Goal: Task Accomplishment & Management: Manage account settings

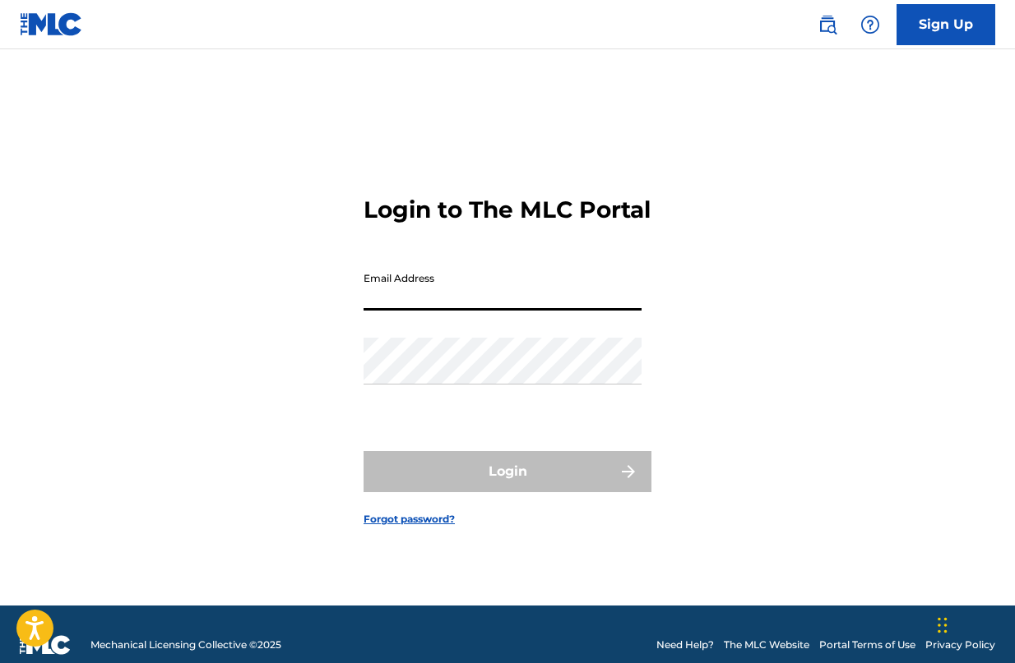
type input "[EMAIL_ADDRESS][DOMAIN_NAME]"
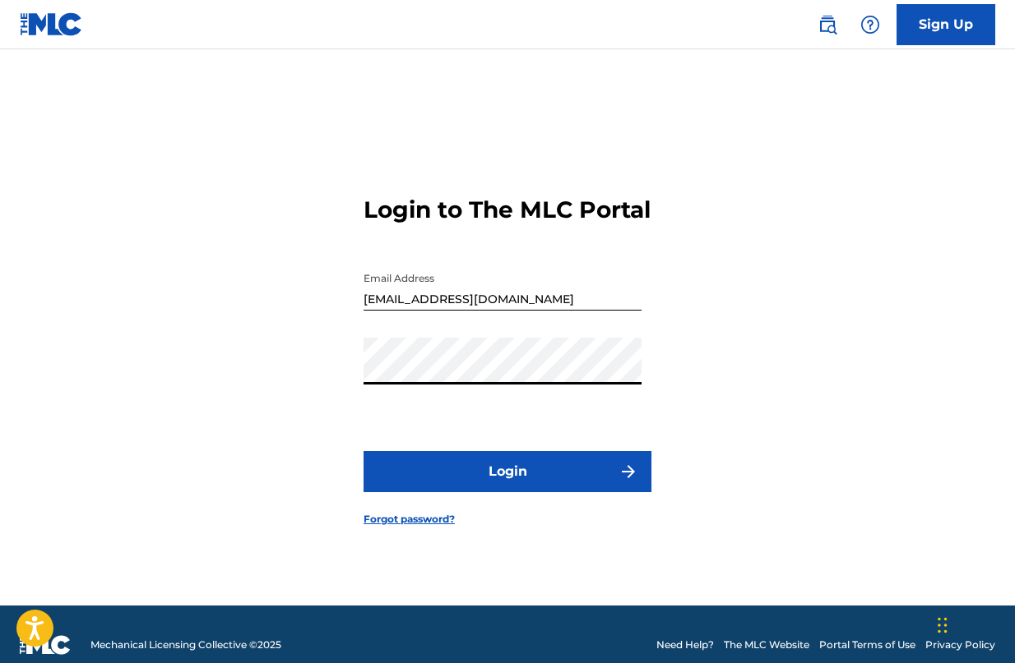
click at [439, 492] on button "Login" at bounding box center [507, 471] width 288 height 41
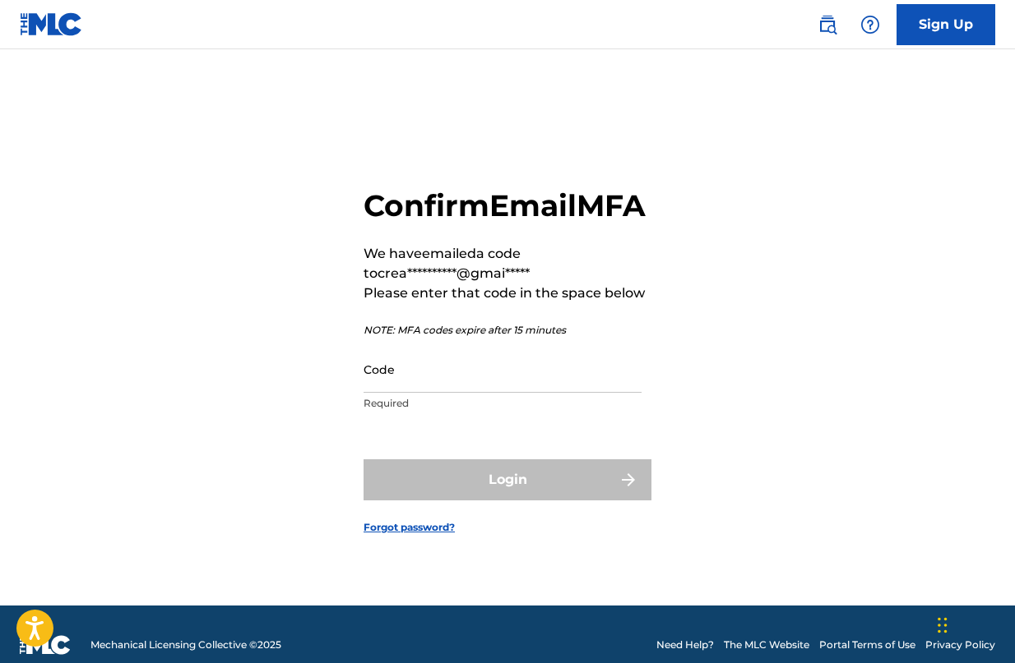
click at [467, 390] on input "Code" at bounding box center [502, 369] width 278 height 47
paste input "954687"
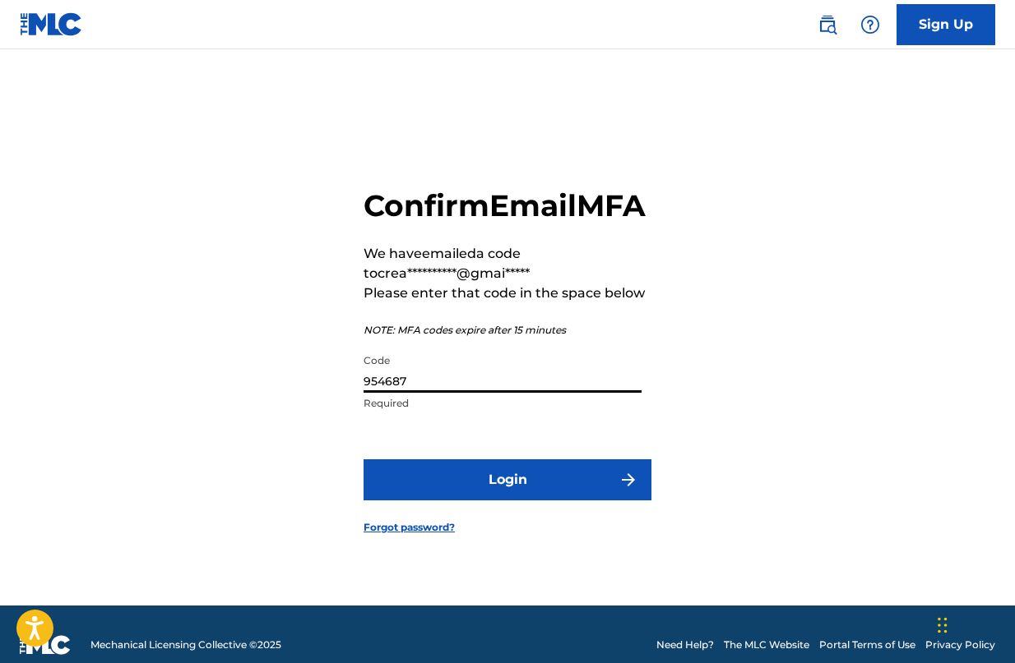
type input "954687"
click at [487, 488] on button "Login" at bounding box center [507, 480] width 288 height 41
